Goal: Find specific page/section: Find specific page/section

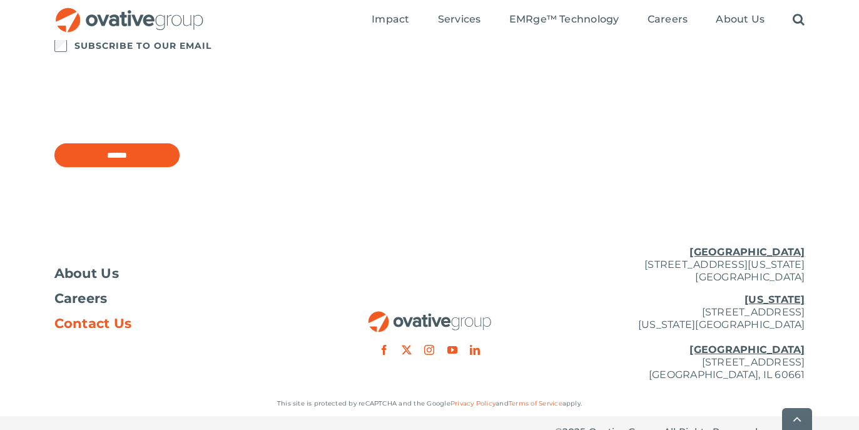
scroll to position [1139, 0]
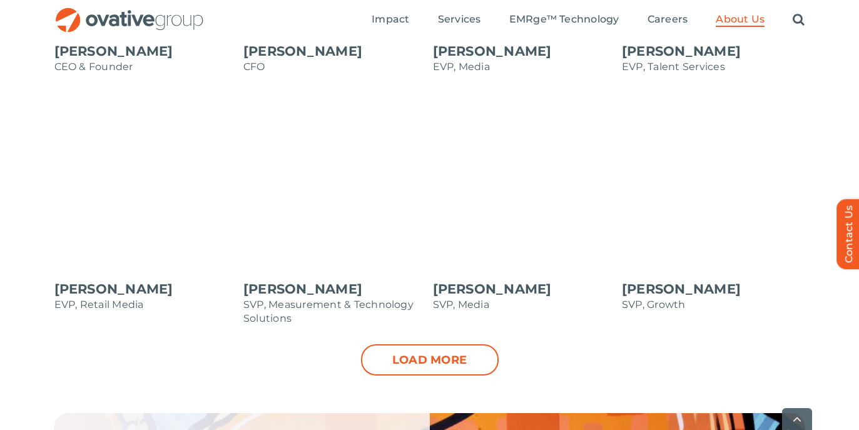
scroll to position [1281, 0]
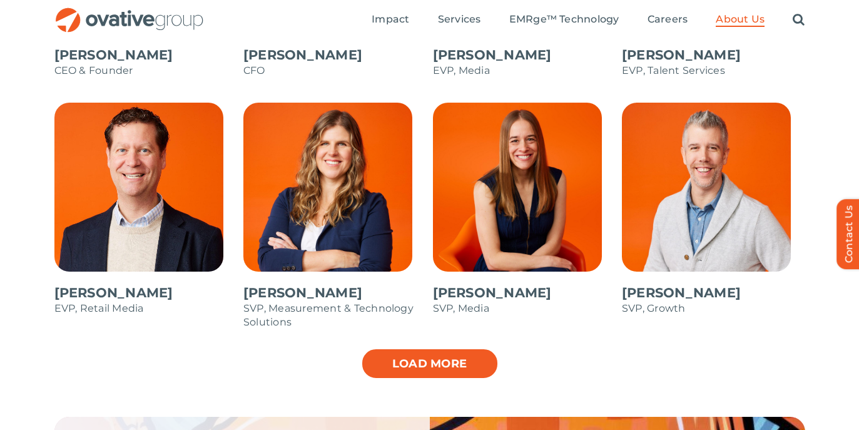
click at [403, 369] on link "Load more" at bounding box center [430, 363] width 138 height 31
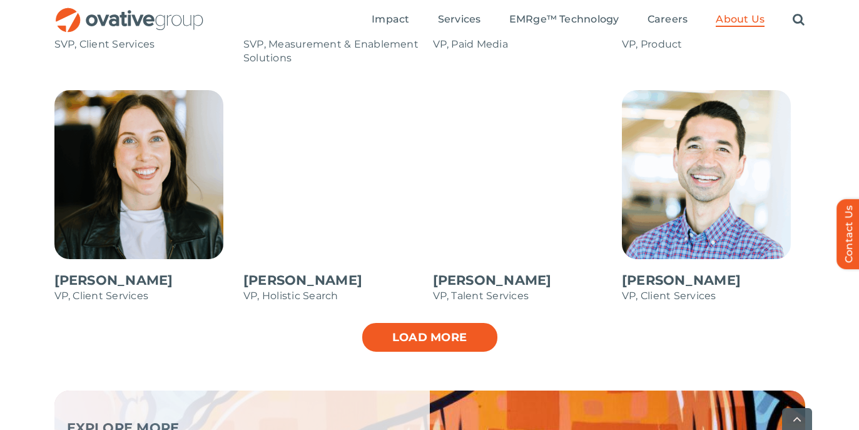
scroll to position [1798, 0]
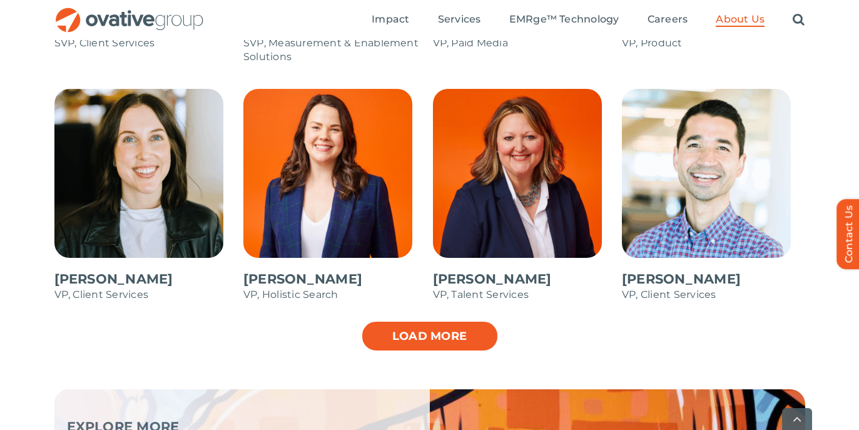
click at [431, 346] on link "Load more" at bounding box center [430, 335] width 138 height 31
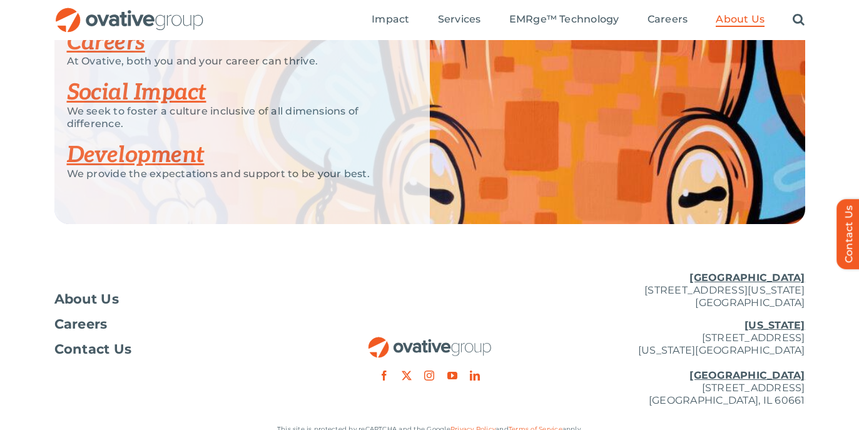
scroll to position [2410, 0]
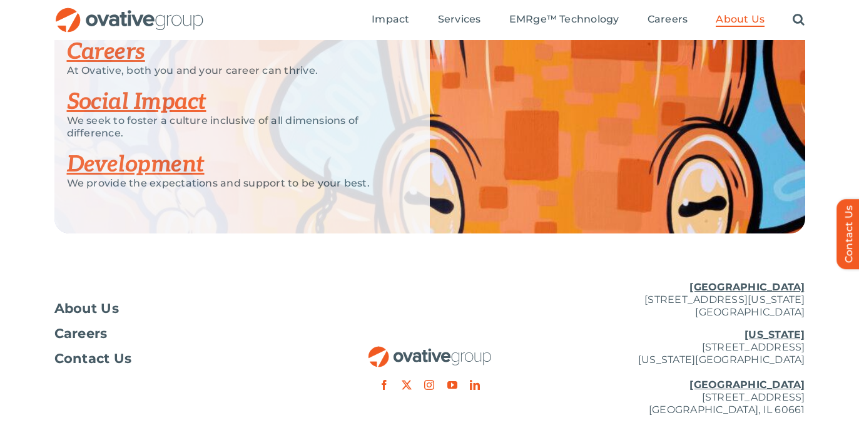
click at [121, 43] on link "Careers" at bounding box center [106, 52] width 78 height 28
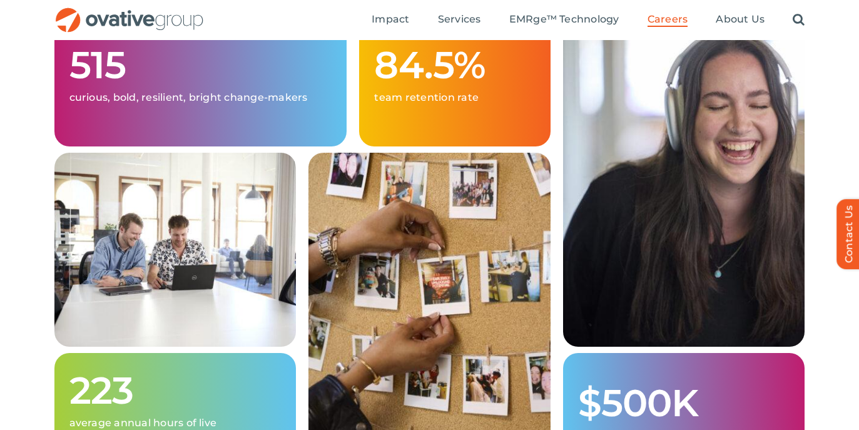
scroll to position [384, 0]
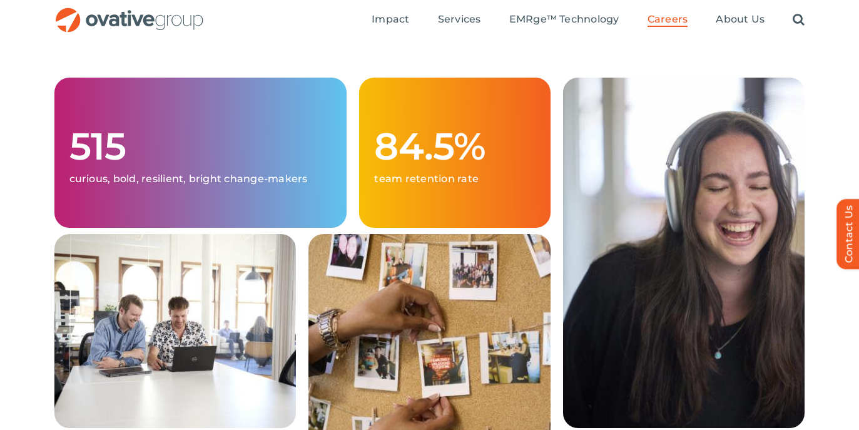
click at [481, 180] on p "team retention rate" at bounding box center [454, 179] width 161 height 13
